Goal: Task Accomplishment & Management: Manage account settings

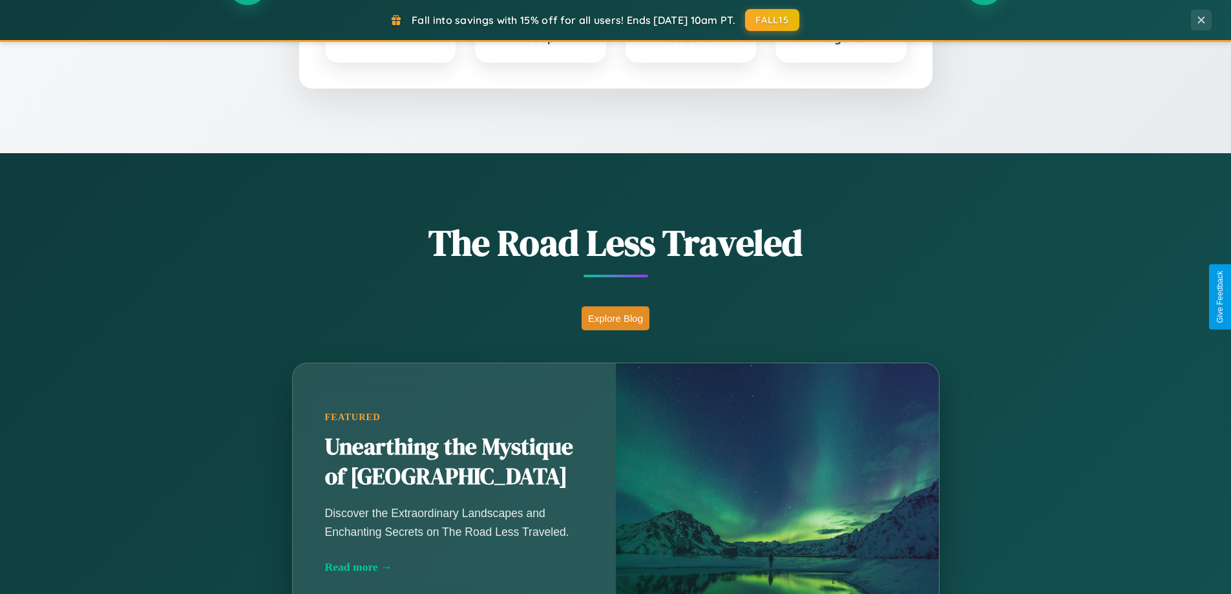
scroll to position [889, 0]
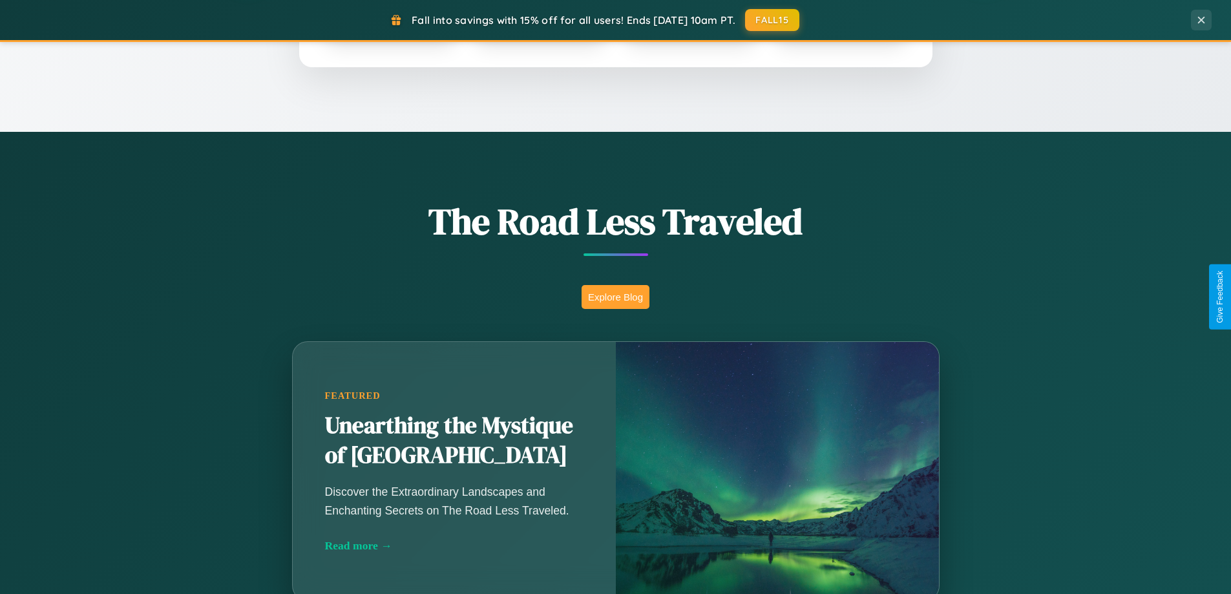
click at [615, 297] on button "Explore Blog" at bounding box center [615, 297] width 68 height 24
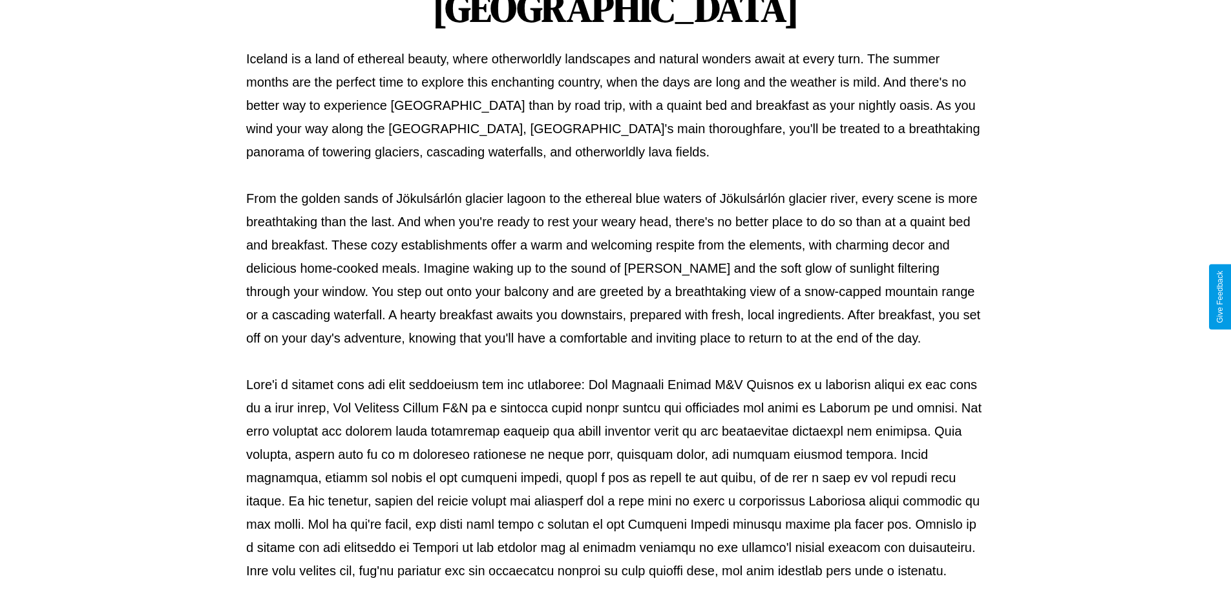
scroll to position [418, 0]
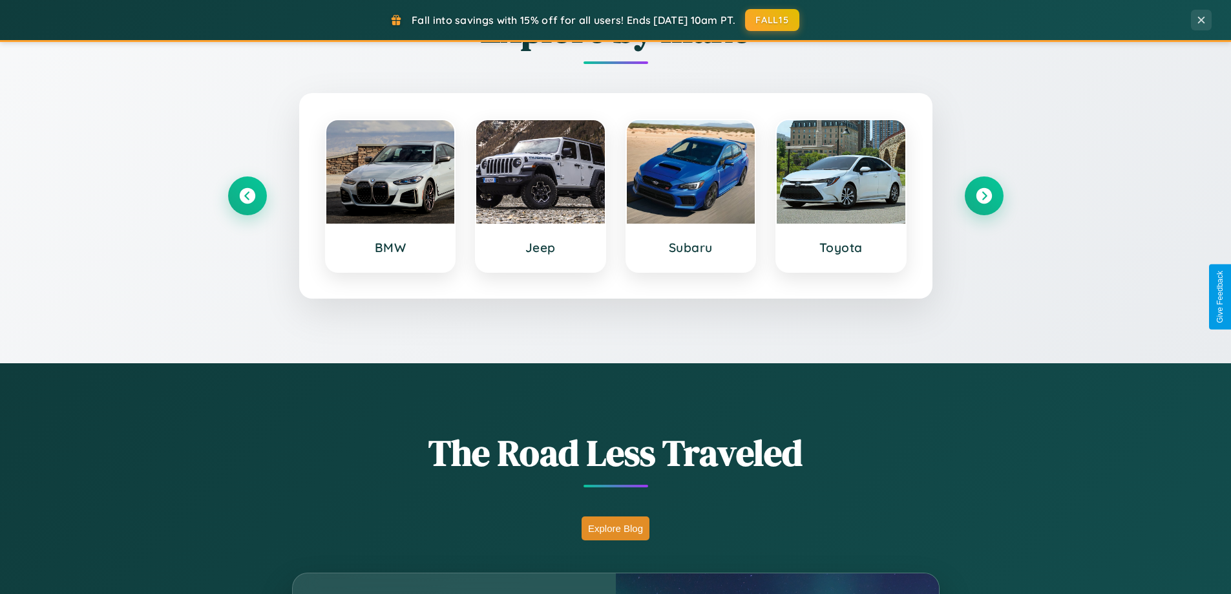
scroll to position [557, 0]
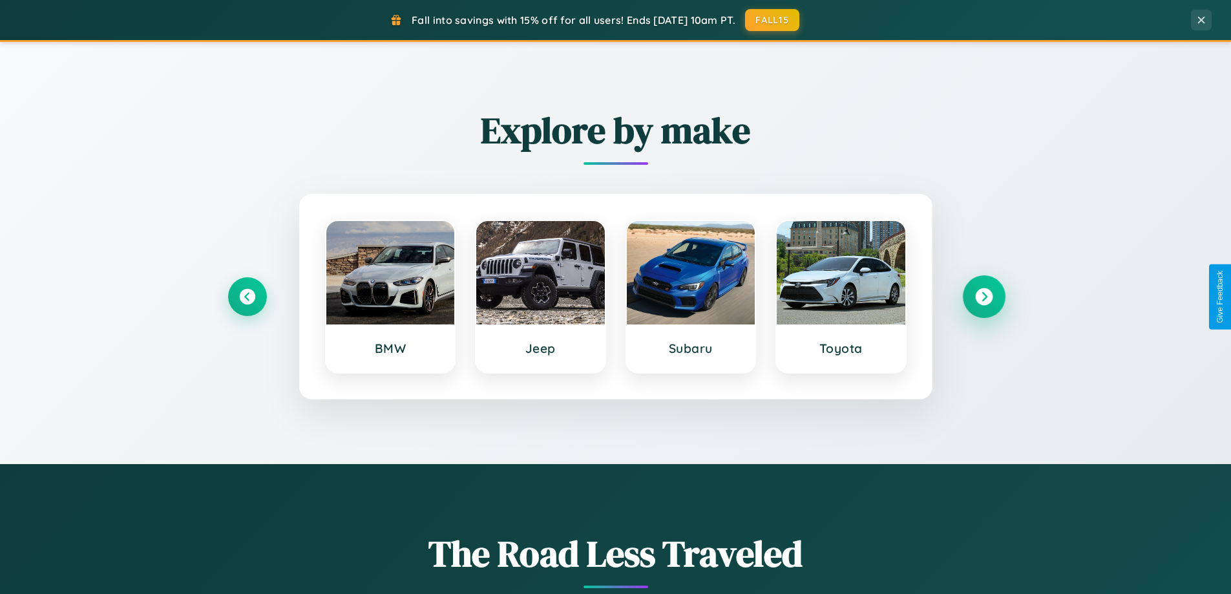
click at [983, 297] on icon at bounding box center [983, 296] width 17 height 17
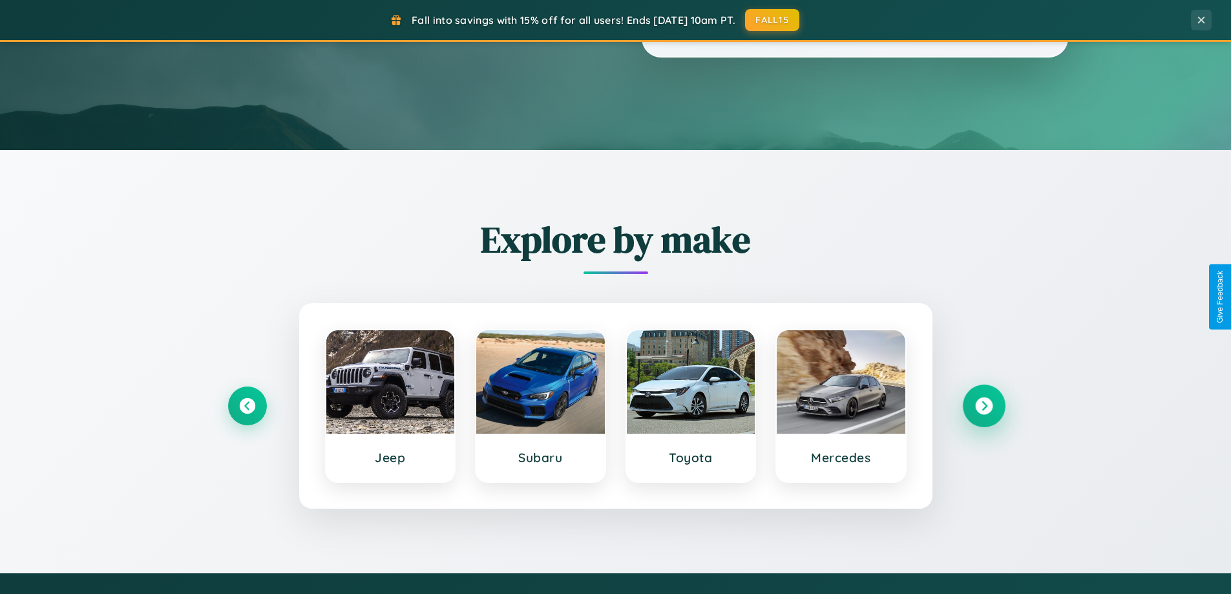
scroll to position [0, 0]
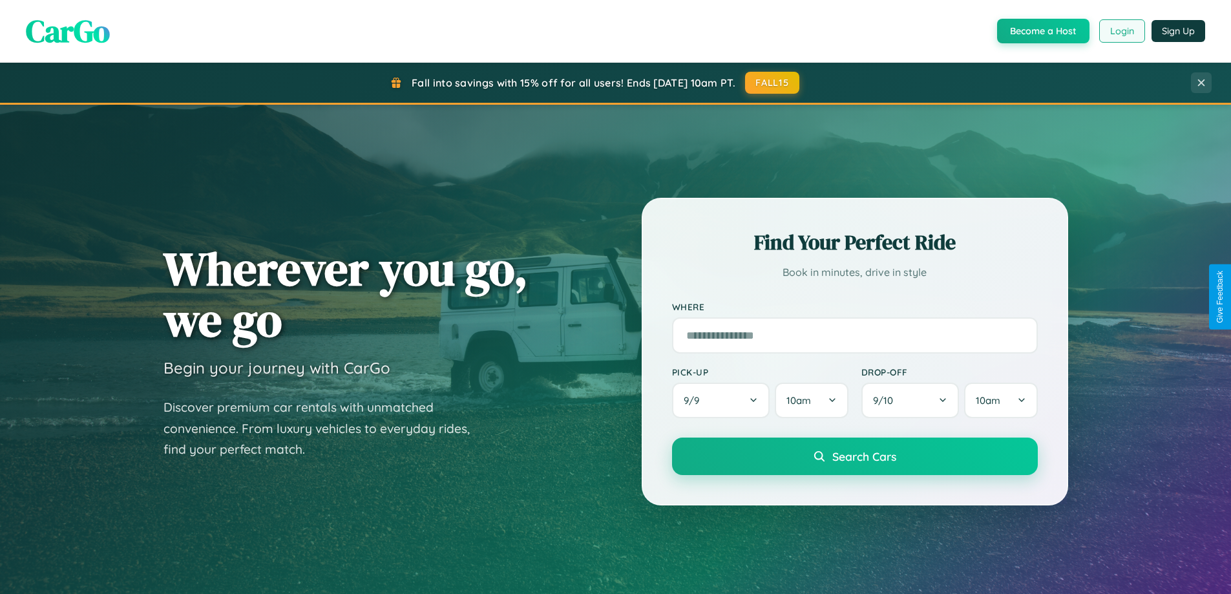
click at [1121, 31] on button "Login" at bounding box center [1122, 30] width 46 height 23
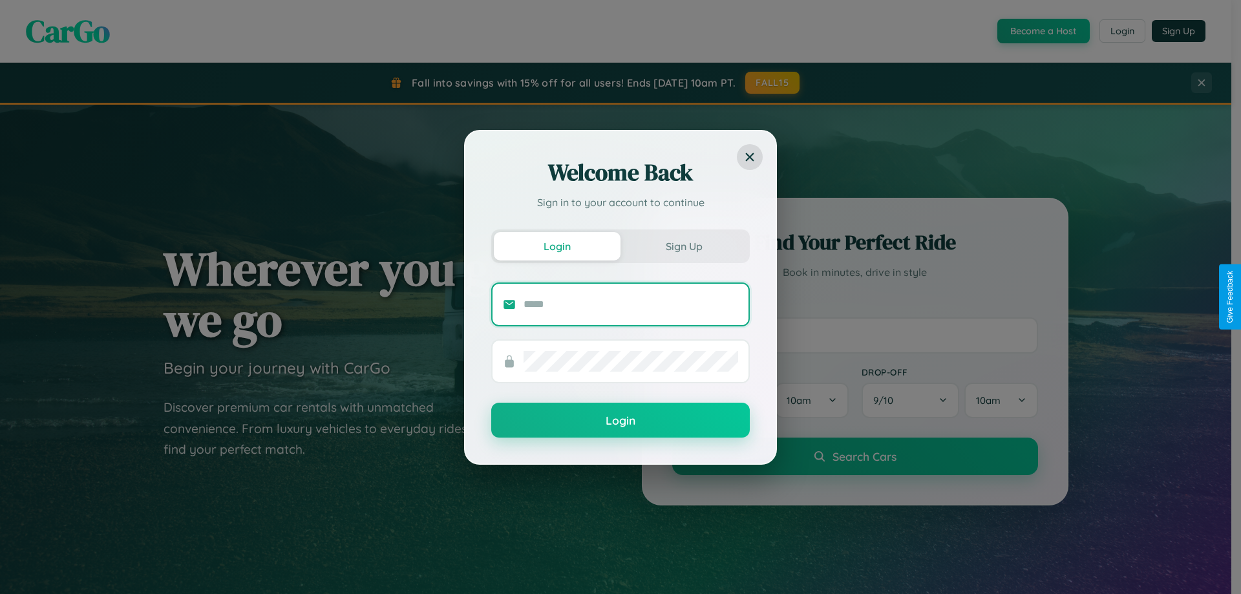
click at [631, 304] on input "text" at bounding box center [630, 304] width 215 height 21
type input "**********"
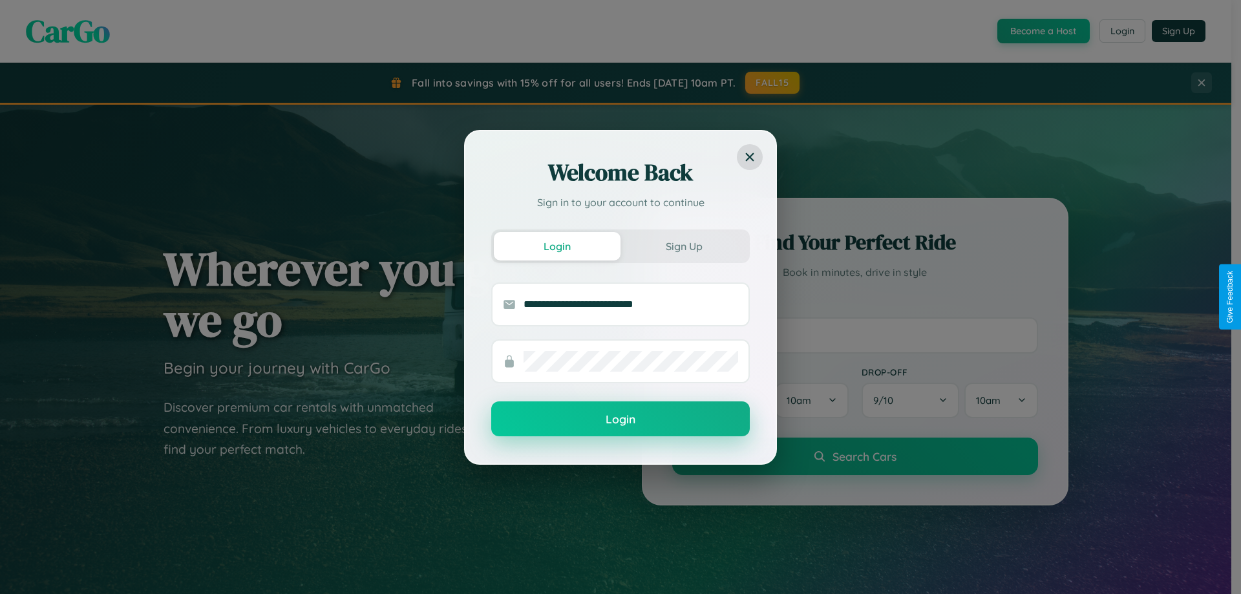
click at [620, 419] on button "Login" at bounding box center [620, 418] width 258 height 35
